Goal: Task Accomplishment & Management: Use online tool/utility

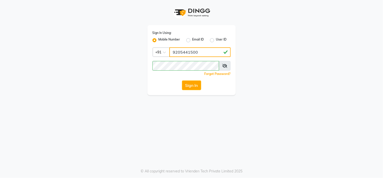
click at [201, 50] on input "9205441500" at bounding box center [200, 52] width 61 height 10
type input "8815795350"
click at [193, 86] on button "Sign In" at bounding box center [191, 85] width 19 height 10
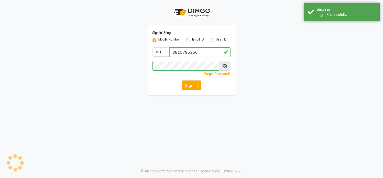
select select "service"
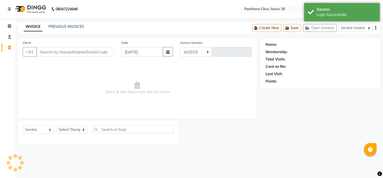
select select "3964"
type input "9877"
